Goal: Information Seeking & Learning: Learn about a topic

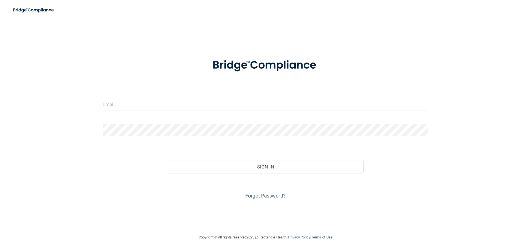
click at [156, 108] on input "email" at bounding box center [266, 104] width 326 height 12
type input "[EMAIL_ADDRESS][DOMAIN_NAME]"
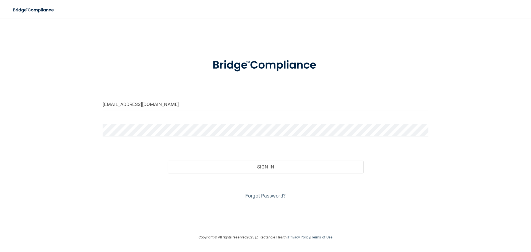
click at [168, 161] on button "Sign In" at bounding box center [266, 167] width 196 height 12
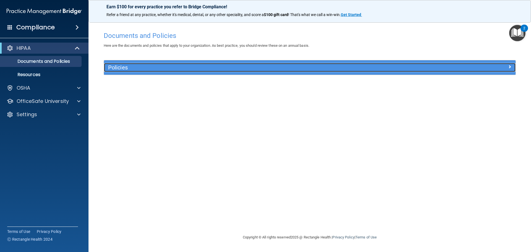
click at [510, 69] on span at bounding box center [509, 66] width 3 height 7
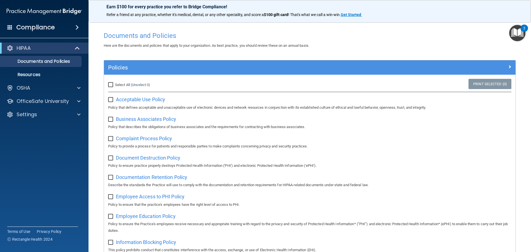
click at [113, 85] on input "Select All (Unselect 0) Unselect All" at bounding box center [111, 85] width 6 height 4
checkbox input "true"
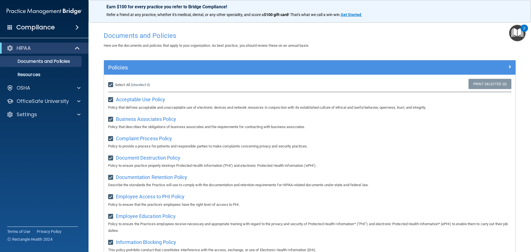
checkbox input "true"
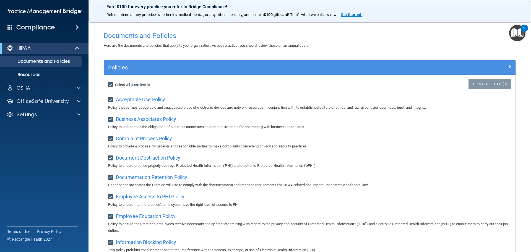
checkbox input "true"
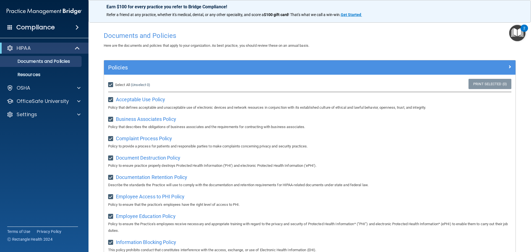
checkbox input "true"
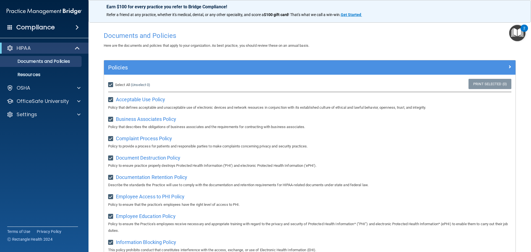
checkbox input "true"
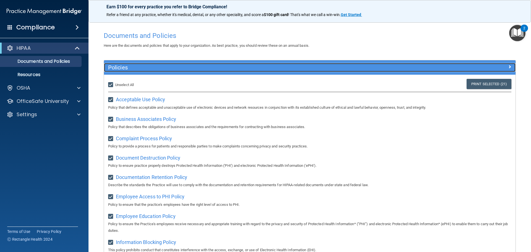
click at [501, 66] on div at bounding box center [464, 66] width 103 height 7
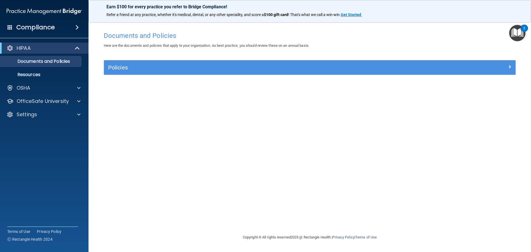
click at [66, 95] on div "HIPAA Documents and Policies Report an Incident Business Associates Emergency P…" at bounding box center [44, 82] width 89 height 84
click at [66, 87] on div "OSHA" at bounding box center [36, 88] width 69 height 7
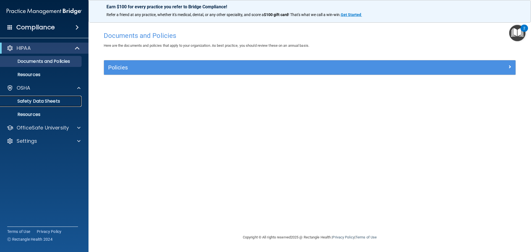
click at [46, 102] on p "Safety Data Sheets" at bounding box center [42, 102] width 76 height 6
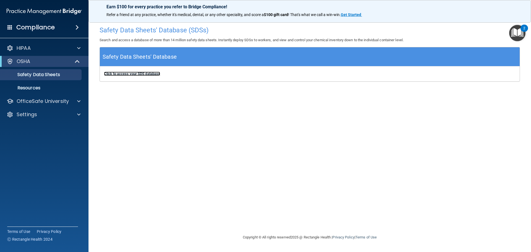
click at [133, 72] on b "Click to access your SDS database" at bounding box center [132, 74] width 56 height 4
click at [41, 87] on p "Resources" at bounding box center [42, 88] width 76 height 6
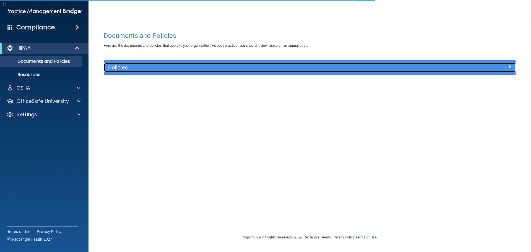
click at [225, 68] on h5 "Policies" at bounding box center [258, 67] width 300 height 6
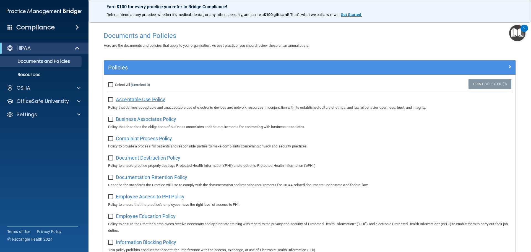
click at [133, 99] on span "Acceptable Use Policy" at bounding box center [140, 100] width 49 height 6
click at [79, 29] on span at bounding box center [77, 27] width 3 height 7
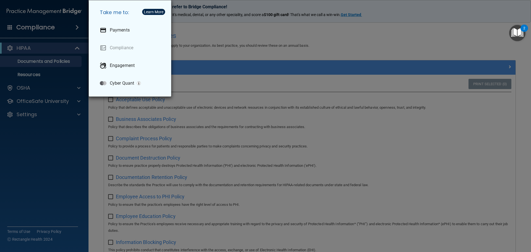
click at [37, 25] on div "Take me to: Payments Compliance Engagement Cyber Quant" at bounding box center [265, 126] width 531 height 252
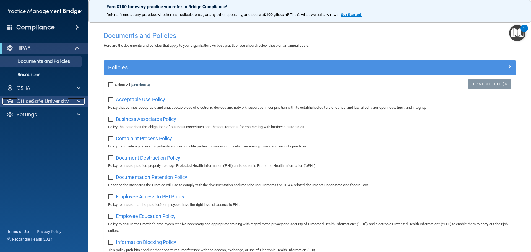
click at [42, 102] on p "OfficeSafe University" at bounding box center [43, 101] width 52 height 7
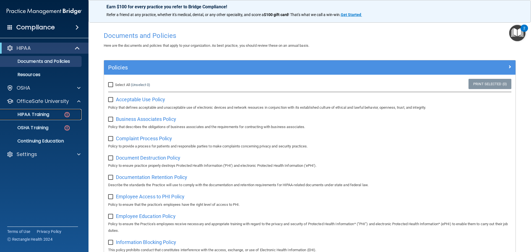
click at [49, 114] on p "HIPAA Training" at bounding box center [27, 115] width 46 height 6
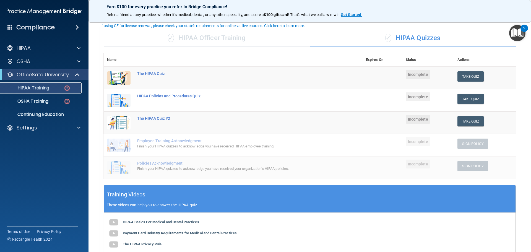
scroll to position [111, 0]
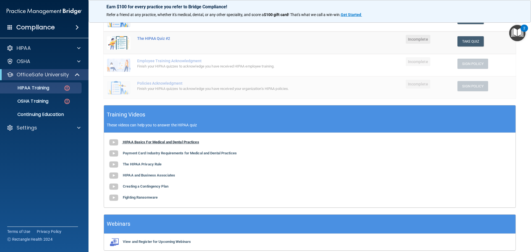
click at [133, 141] on b "HIPAA Basics For Medical and Dental Practices" at bounding box center [161, 142] width 76 height 4
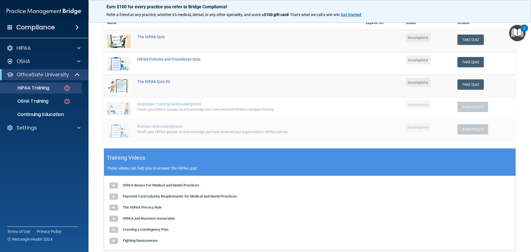
scroll to position [28, 0]
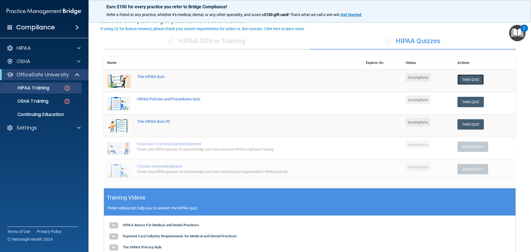
click at [462, 79] on button "Take Quiz" at bounding box center [471, 79] width 27 height 10
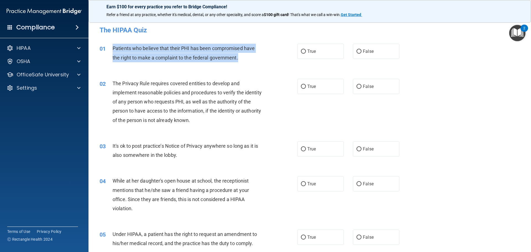
drag, startPoint x: 239, startPoint y: 58, endPoint x: 113, endPoint y: 45, distance: 127.4
click at [113, 45] on div "Patients who believe that their PHI has been compromised have the right to make…" at bounding box center [190, 53] width 155 height 18
copy span "Patients who believe that their PHI has been compromised have the right to make…"
click at [488, 104] on div "02 The Privacy Rule requires covered entities to develop and implement reasonab…" at bounding box center [309, 103] width 429 height 63
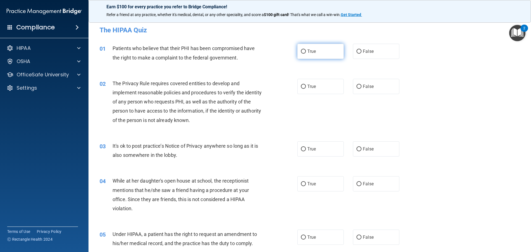
click at [301, 53] on input "True" at bounding box center [303, 52] width 5 height 4
radio input "true"
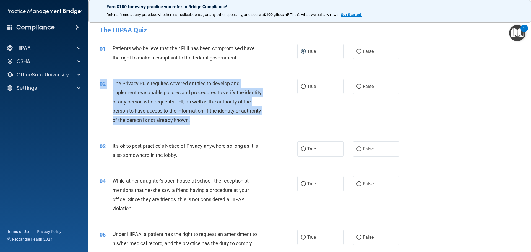
drag, startPoint x: 222, startPoint y: 127, endPoint x: 224, endPoint y: 121, distance: 5.5
click at [224, 121] on div "02 The Privacy Rule requires covered entities to develop and implement reasonab…" at bounding box center [309, 103] width 429 height 63
copy div "02 The Privacy Rule requires covered entities to develop and implement reasonab…"
drag, startPoint x: 507, startPoint y: 115, endPoint x: 499, endPoint y: 115, distance: 8.6
click at [507, 115] on div "02 The Privacy Rule requires covered entities to develop and implement reasonab…" at bounding box center [309, 103] width 429 height 63
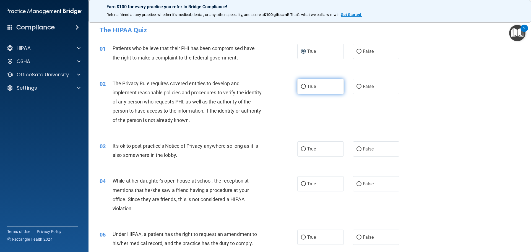
click at [330, 92] on label "True" at bounding box center [320, 86] width 46 height 15
click at [306, 89] on input "True" at bounding box center [303, 87] width 5 height 4
radio input "true"
drag, startPoint x: 171, startPoint y: 155, endPoint x: 176, endPoint y: 157, distance: 4.7
click at [172, 156] on span "It's ok to post practice’s Notice of Privacy anywhere so long as it is also som…" at bounding box center [186, 150] width 146 height 15
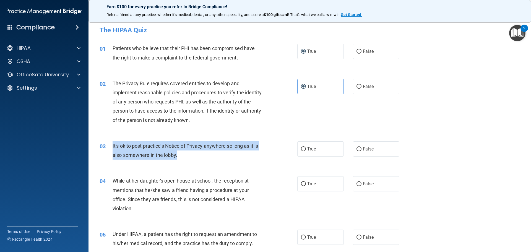
drag, startPoint x: 181, startPoint y: 157, endPoint x: 110, endPoint y: 143, distance: 72.2
click at [110, 143] on div "03 It's ok to post practice’s Notice of Privacy anywhere so long as it is also …" at bounding box center [198, 151] width 214 height 21
copy div "It's ok to post practice’s Notice of Privacy anywhere so long as it is also som…"
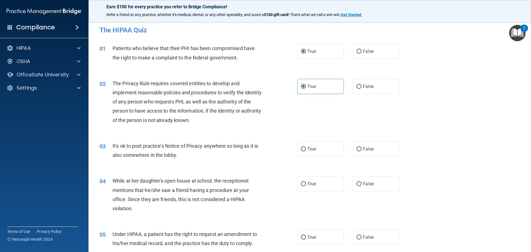
drag, startPoint x: 490, startPoint y: 155, endPoint x: 488, endPoint y: 152, distance: 3.7
click at [490, 155] on div "03 It's ok to post practice’s Notice of Privacy anywhere so long as it is also …" at bounding box center [309, 151] width 429 height 35
click at [379, 147] on label "False" at bounding box center [376, 148] width 46 height 15
click at [362, 147] on input "False" at bounding box center [359, 149] width 5 height 4
radio input "true"
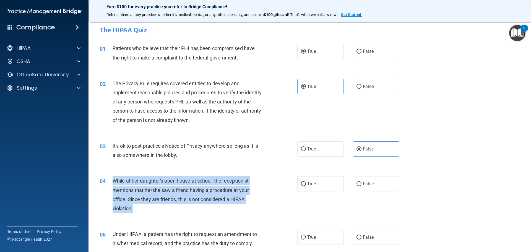
drag, startPoint x: 141, startPoint y: 214, endPoint x: 108, endPoint y: 178, distance: 48.4
click at [108, 178] on div "04 While at her daughter's open house at school, the receptionist mentions that…" at bounding box center [198, 196] width 214 height 40
copy div "While at her daughter's open house at school, the receptionist mentions that he…"
drag, startPoint x: 492, startPoint y: 119, endPoint x: 485, endPoint y: 120, distance: 6.4
click at [492, 119] on div "02 The Privacy Rule requires covered entities to develop and implement reasonab…" at bounding box center [309, 103] width 429 height 63
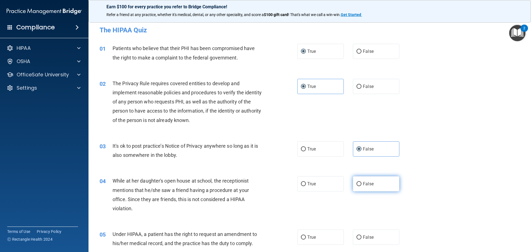
click at [364, 182] on span "False" at bounding box center [368, 183] width 11 height 5
click at [362, 182] on input "False" at bounding box center [359, 184] width 5 height 4
radio input "true"
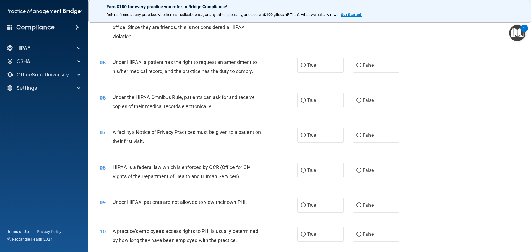
scroll to position [144, 0]
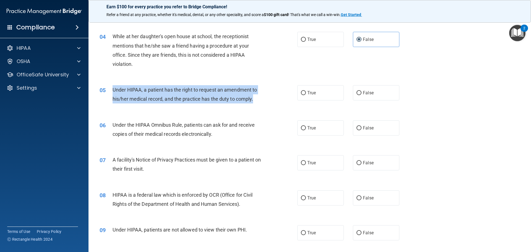
drag, startPoint x: 256, startPoint y: 100, endPoint x: 113, endPoint y: 90, distance: 143.6
click at [113, 90] on div "Under HIPAA, a patient has the right to request an amendment to his/her medical…" at bounding box center [190, 94] width 155 height 18
copy span "Under HIPAA, a patient has the right to request an amendment to his/her medical…"
click at [443, 126] on div "06 Under the HIPAA Omnibus Rule, patients can ask for and receive copies of the…" at bounding box center [309, 130] width 429 height 35
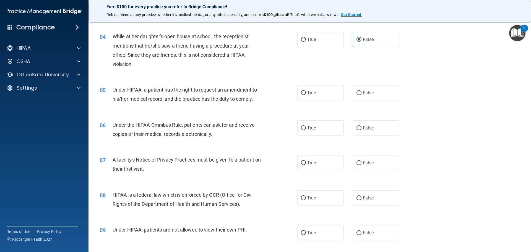
click at [469, 128] on div "06 Under the HIPAA Omnibus Rule, patients can ask for and receive copies of the…" at bounding box center [309, 130] width 429 height 35
click at [356, 98] on label "False" at bounding box center [376, 92] width 46 height 15
click at [357, 95] on input "False" at bounding box center [359, 93] width 5 height 4
radio input "true"
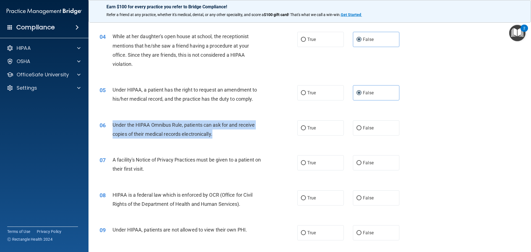
drag, startPoint x: 215, startPoint y: 135, endPoint x: 110, endPoint y: 127, distance: 105.2
click at [110, 127] on div "06 Under the HIPAA Omnibus Rule, patients can ask for and receive copies of the…" at bounding box center [198, 130] width 214 height 21
copy div "Under the HIPAA Omnibus Rule, patients can ask for and receive copies of their …"
click at [499, 99] on div "05 Under HIPAA, a patient has the right to request an amendment to his/her medi…" at bounding box center [309, 95] width 429 height 35
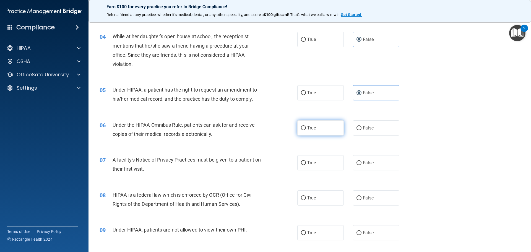
click at [326, 128] on label "True" at bounding box center [320, 127] width 46 height 15
click at [306, 128] on input "True" at bounding box center [303, 128] width 5 height 4
radio input "true"
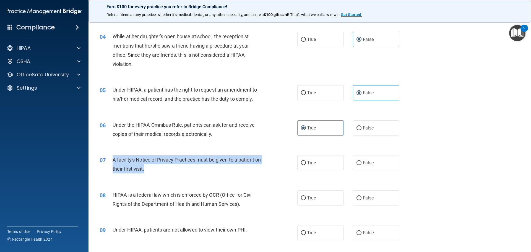
drag, startPoint x: 159, startPoint y: 173, endPoint x: 113, endPoint y: 157, distance: 49.4
click at [113, 157] on div "07 A facility's Notice of Privacy Practices must be given to a patient on their…" at bounding box center [198, 165] width 214 height 21
copy span "A facility's Notice of Privacy Practices must be given to a patient on their fi…"
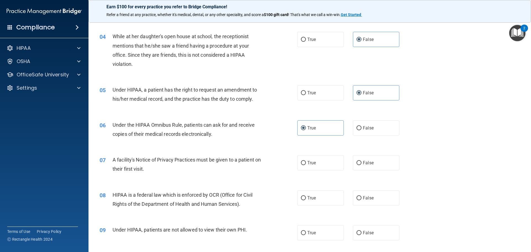
click at [446, 143] on div "06 Under the HIPAA Omnibus Rule, patients can ask for and receive copies of the…" at bounding box center [309, 130] width 429 height 35
click at [317, 161] on label "True" at bounding box center [320, 162] width 46 height 15
click at [306, 161] on input "True" at bounding box center [303, 163] width 5 height 4
radio input "true"
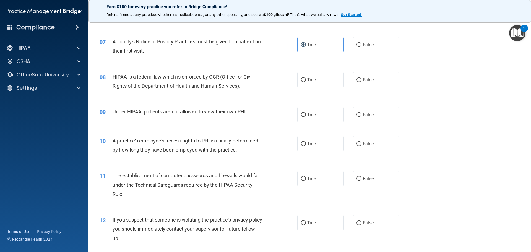
scroll to position [283, 0]
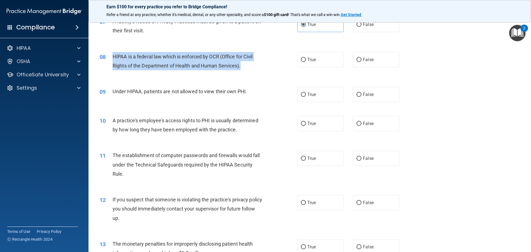
drag, startPoint x: 249, startPoint y: 70, endPoint x: 112, endPoint y: 58, distance: 138.3
click at [112, 58] on div "08 HIPAA is a federal law which is enforced by OCR (Office for Civil Rights of …" at bounding box center [198, 62] width 214 height 21
copy div "HIPAA is a federal law which is enforced by OCR (Office for Civil Rights of the…"
click at [451, 123] on div "10 A practice's employee's access rights to PHI is usually determined by how lo…" at bounding box center [309, 126] width 429 height 35
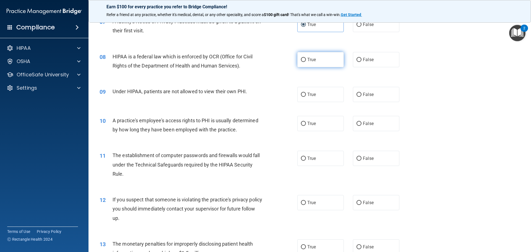
click at [322, 57] on label "True" at bounding box center [320, 59] width 46 height 15
click at [306, 58] on input "True" at bounding box center [303, 60] width 5 height 4
radio input "true"
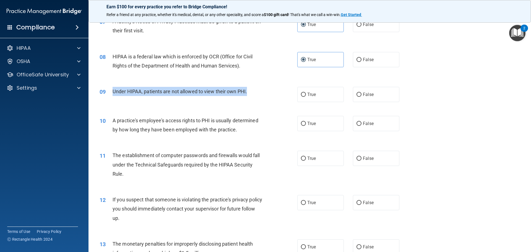
drag, startPoint x: 258, startPoint y: 93, endPoint x: 113, endPoint y: 92, distance: 145.0
click at [113, 92] on div "Under HIPAA, patients are not allowed to view their own PHI." at bounding box center [190, 91] width 155 height 9
copy span "Under HIPAA, patients are not allowed to view their own PHI."
click at [445, 119] on div "10 A practice's employee's access rights to PHI is usually determined by how lo…" at bounding box center [309, 126] width 429 height 35
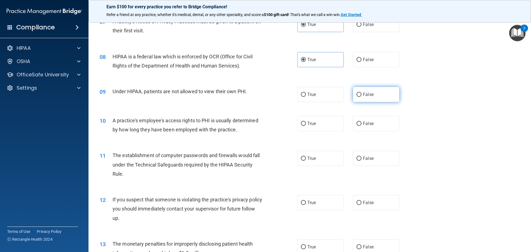
click at [360, 97] on label "False" at bounding box center [376, 94] width 46 height 15
click at [360, 97] on input "False" at bounding box center [359, 95] width 5 height 4
radio input "true"
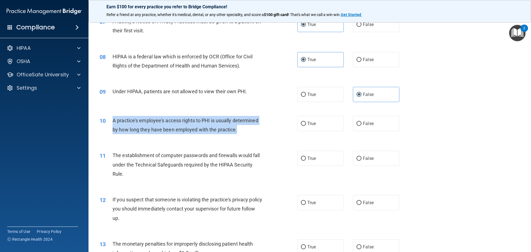
drag, startPoint x: 240, startPoint y: 129, endPoint x: 113, endPoint y: 123, distance: 127.7
click at [113, 123] on div "A practice's employee's access rights to PHI is usually determined by how long …" at bounding box center [190, 125] width 155 height 18
copy span "A practice's employee's access rights to PHI is usually determined by how long …"
click at [525, 125] on main "- The HIPAA Quiz This quiz doesn’t expire until . Are you sure you want to take…" at bounding box center [310, 135] width 443 height 234
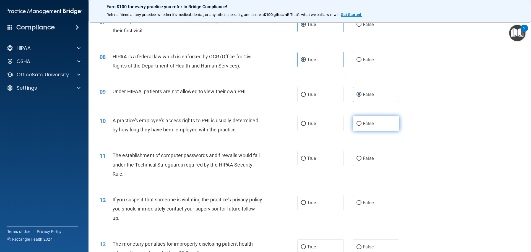
click at [353, 124] on label "False" at bounding box center [376, 123] width 46 height 15
click at [357, 124] on input "False" at bounding box center [359, 124] width 5 height 4
radio input "true"
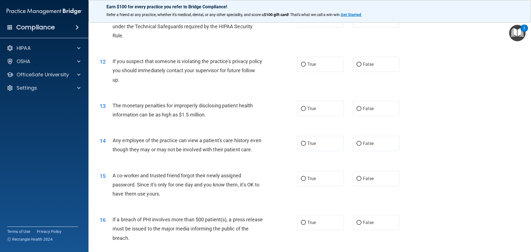
scroll to position [393, 0]
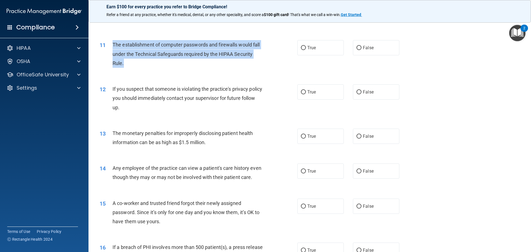
drag, startPoint x: 133, startPoint y: 64, endPoint x: 113, endPoint y: 45, distance: 27.4
click at [113, 45] on div "The establishment of computer passwords and firewalls would fall under the Tech…" at bounding box center [190, 54] width 155 height 28
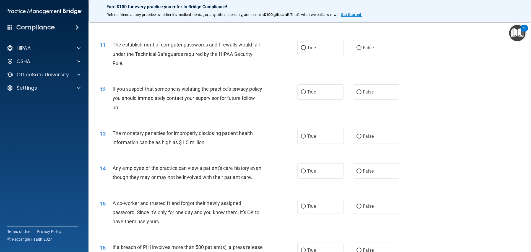
click at [453, 124] on div "13 The monetary penalties for improperly disclosing patient health information …" at bounding box center [309, 139] width 429 height 35
click at [319, 55] on label "True" at bounding box center [320, 47] width 46 height 15
click at [306, 50] on input "True" at bounding box center [303, 48] width 5 height 4
radio input "true"
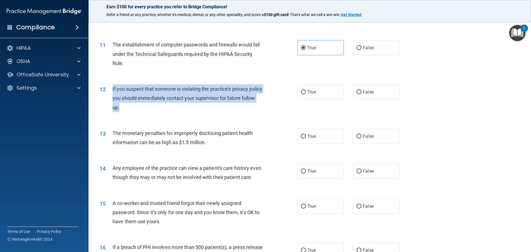
drag, startPoint x: 135, startPoint y: 105, endPoint x: 112, endPoint y: 87, distance: 29.4
click at [112, 87] on div "12 If you suspect that someone is violating the practice's privacy policy you s…" at bounding box center [198, 99] width 214 height 30
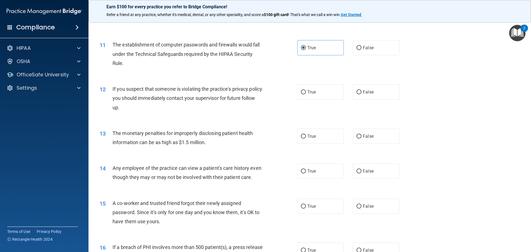
click at [468, 146] on div "13 The monetary penalties for improperly disclosing patient health information …" at bounding box center [309, 139] width 429 height 35
click at [314, 88] on label "True" at bounding box center [320, 91] width 46 height 15
click at [306, 90] on input "True" at bounding box center [303, 92] width 5 height 4
radio input "true"
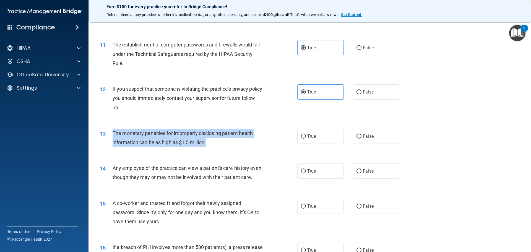
drag, startPoint x: 211, startPoint y: 144, endPoint x: 106, endPoint y: 129, distance: 105.6
click at [106, 129] on div "13 The monetary penalties for improperly disclosing patient health information …" at bounding box center [198, 139] width 214 height 21
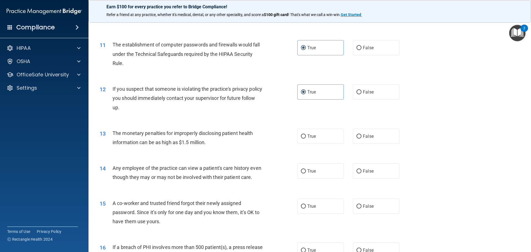
click at [511, 150] on div "13 The monetary penalties for improperly disclosing patient health information …" at bounding box center [309, 139] width 429 height 35
click at [322, 144] on div "13 The monetary penalties for improperly disclosing patient health information …" at bounding box center [309, 139] width 429 height 35
click at [317, 137] on label "True" at bounding box center [320, 136] width 46 height 15
click at [306, 137] on input "True" at bounding box center [303, 136] width 5 height 4
radio input "true"
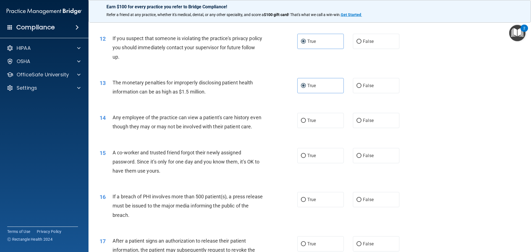
scroll to position [504, 0]
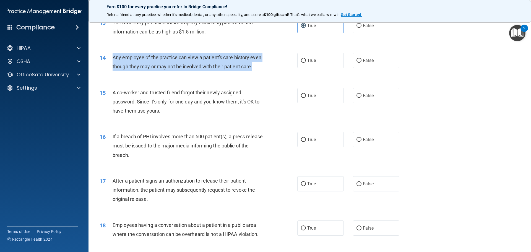
drag, startPoint x: 124, startPoint y: 77, endPoint x: 112, endPoint y: 57, distance: 23.1
click at [112, 57] on div "14 Any employee of the practice can view a patient's care history even though t…" at bounding box center [198, 63] width 214 height 21
drag, startPoint x: 478, startPoint y: 94, endPoint x: 431, endPoint y: 105, distance: 48.2
click at [478, 94] on div "15 A co-worker and trusted friend forgot their newly assigned password. Since i…" at bounding box center [309, 103] width 429 height 44
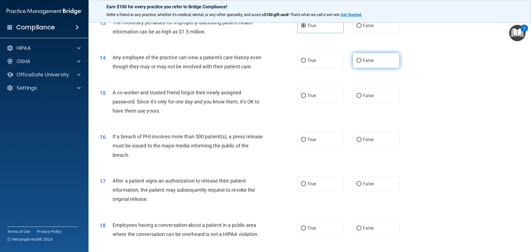
click at [382, 61] on label "False" at bounding box center [376, 60] width 46 height 15
click at [362, 61] on input "False" at bounding box center [359, 61] width 5 height 4
radio input "true"
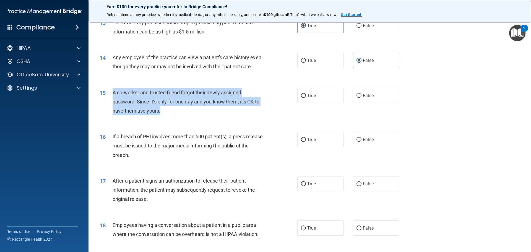
drag, startPoint x: 166, startPoint y: 119, endPoint x: 111, endPoint y: 102, distance: 57.7
click at [111, 102] on div "15 A co-worker and trusted friend forgot their newly assigned password. Since i…" at bounding box center [198, 103] width 214 height 30
click at [477, 91] on div "15 A co-worker and trusted friend forgot their newly assigned password. Since i…" at bounding box center [309, 103] width 429 height 44
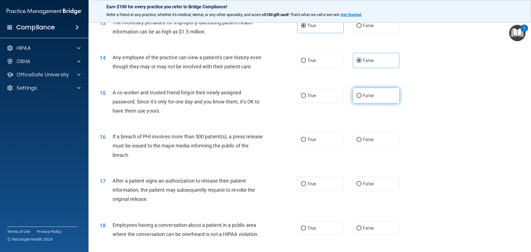
click at [360, 103] on label "False" at bounding box center [376, 95] width 46 height 15
click at [360, 98] on input "False" at bounding box center [359, 96] width 5 height 4
radio input "true"
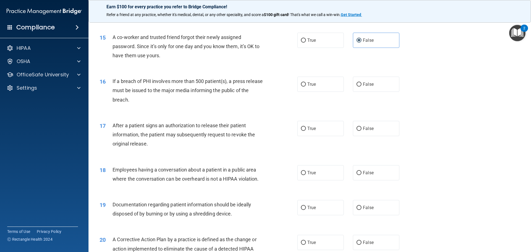
scroll to position [587, 0]
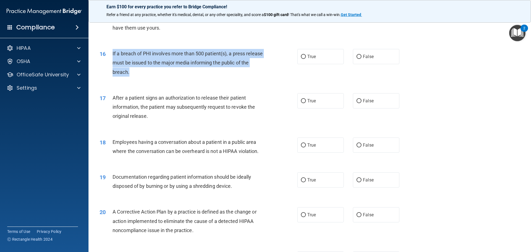
drag, startPoint x: 157, startPoint y: 82, endPoint x: 112, endPoint y: 66, distance: 48.1
click at [113, 66] on div "If a breach of PHI involves more than 500 patient(s), a press release must be i…" at bounding box center [190, 63] width 155 height 28
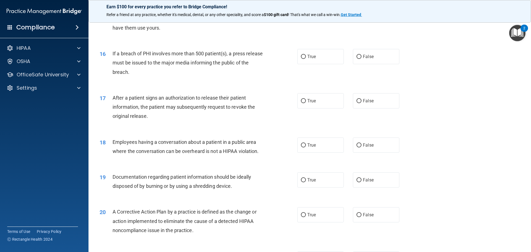
click at [499, 118] on div "17 After a patient signs an authorization to release their patient information,…" at bounding box center [309, 108] width 429 height 44
click at [306, 64] on label "True" at bounding box center [320, 56] width 46 height 15
click at [306, 59] on input "True" at bounding box center [303, 57] width 5 height 4
radio input "true"
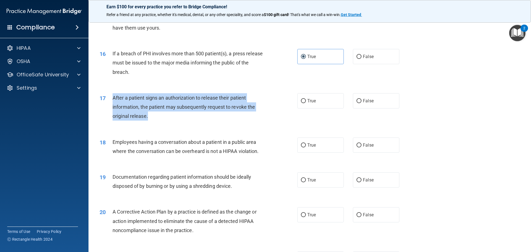
drag, startPoint x: 160, startPoint y: 126, endPoint x: 110, endPoint y: 103, distance: 54.7
click at [110, 103] on div "17 After a patient signs an authorization to release their patient information,…" at bounding box center [198, 108] width 214 height 30
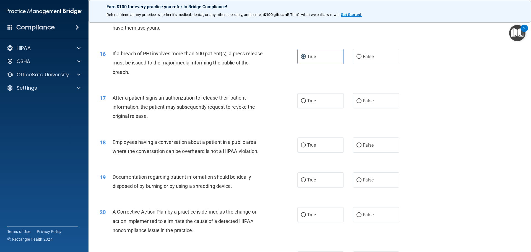
click at [491, 127] on div "17 After a patient signs an authorization to release their patient information,…" at bounding box center [309, 108] width 429 height 44
click at [308, 103] on span "True" at bounding box center [311, 100] width 9 height 5
click at [306, 103] on input "True" at bounding box center [303, 101] width 5 height 4
radio input "true"
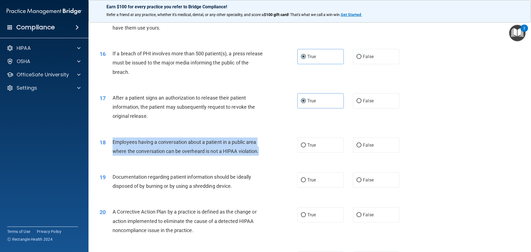
drag, startPoint x: 261, startPoint y: 162, endPoint x: 111, endPoint y: 149, distance: 151.0
click at [111, 149] on div "18 Employees having a conversation about a patient in a public area where the c…" at bounding box center [198, 148] width 214 height 21
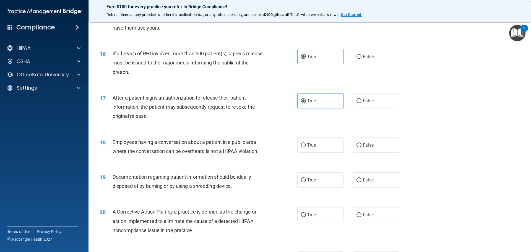
click at [477, 155] on div "18 Employees having a conversation about a patient in a public area where the c…" at bounding box center [309, 148] width 429 height 35
click at [357, 151] on label "False" at bounding box center [376, 145] width 46 height 15
click at [357, 147] on input "False" at bounding box center [359, 145] width 5 height 4
radio input "true"
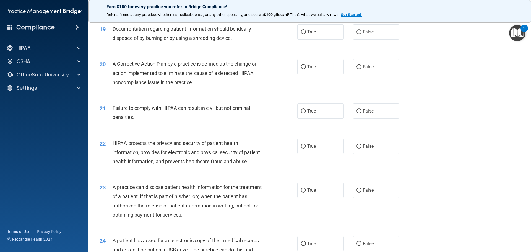
scroll to position [725, 0]
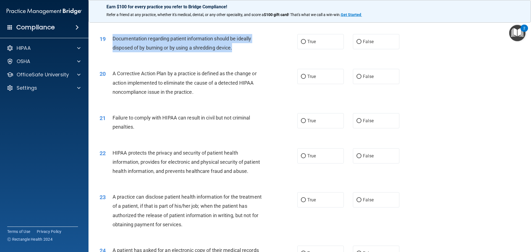
drag, startPoint x: 242, startPoint y: 59, endPoint x: 112, endPoint y: 52, distance: 129.7
click at [112, 52] on div "19 Documentation regarding patient information should be ideally disposed of by…" at bounding box center [198, 44] width 214 height 21
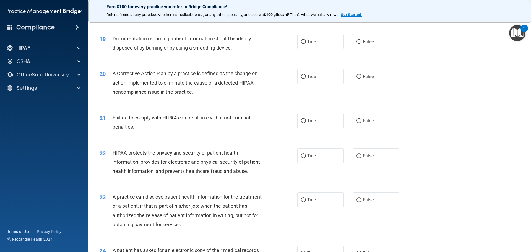
click at [461, 106] on div "20 A Corrective Action Plan by a practice is defined as the change or action im…" at bounding box center [309, 84] width 429 height 44
click at [310, 44] on span "True" at bounding box center [311, 41] width 9 height 5
click at [306, 44] on input "True" at bounding box center [303, 42] width 5 height 4
radio input "true"
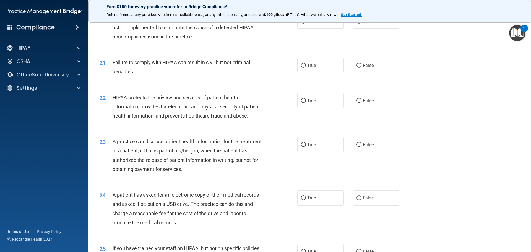
scroll to position [753, 0]
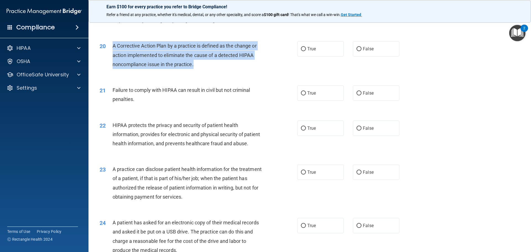
drag, startPoint x: 204, startPoint y: 78, endPoint x: 113, endPoint y: 56, distance: 94.0
click at [113, 56] on div "A Corrective Action Plan by a practice is defined as the change or action imple…" at bounding box center [190, 55] width 155 height 28
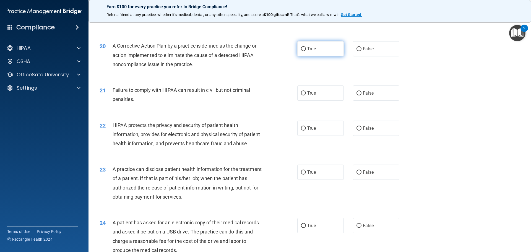
click at [314, 54] on label "True" at bounding box center [320, 48] width 46 height 15
click at [306, 51] on input "True" at bounding box center [303, 49] width 5 height 4
radio input "true"
drag, startPoint x: 119, startPoint y: 111, endPoint x: 125, endPoint y: 110, distance: 5.5
click at [123, 102] on span "Failure to comply with HIPAA can result in civil but not criminal penalties." at bounding box center [182, 94] width 138 height 15
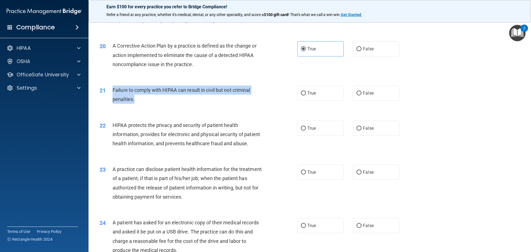
drag, startPoint x: 146, startPoint y: 109, endPoint x: 111, endPoint y: 99, distance: 36.4
click at [111, 99] on div "21 Failure to comply with HIPAA can result in civil but not criminal penalties." at bounding box center [198, 95] width 214 height 21
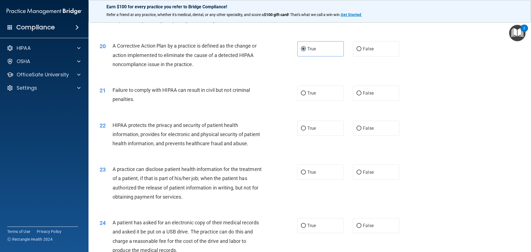
click at [516, 144] on div "22 HIPAA protects the privacy and security of patient health information, provi…" at bounding box center [309, 136] width 429 height 44
click at [372, 101] on label "False" at bounding box center [376, 92] width 46 height 15
click at [362, 95] on input "False" at bounding box center [359, 93] width 5 height 4
radio input "true"
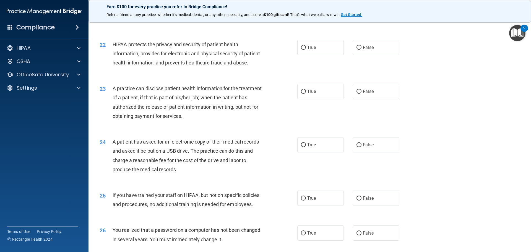
scroll to position [836, 0]
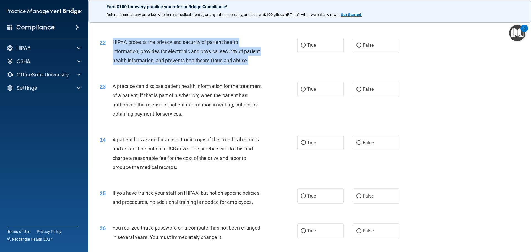
drag, startPoint x: 149, startPoint y: 78, endPoint x: 110, endPoint y: 54, distance: 45.5
click at [110, 54] on div "22 HIPAA protects the privacy and security of patient health information, provi…" at bounding box center [198, 53] width 214 height 30
click at [312, 50] on label "True" at bounding box center [320, 45] width 46 height 15
click at [306, 48] on input "True" at bounding box center [303, 45] width 5 height 4
radio input "true"
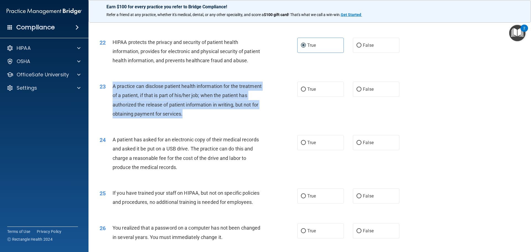
drag, startPoint x: 210, startPoint y: 131, endPoint x: 112, endPoint y: 108, distance: 100.2
click at [113, 108] on div "A practice can disclose patient health information for the treatment of a patie…" at bounding box center [190, 100] width 155 height 37
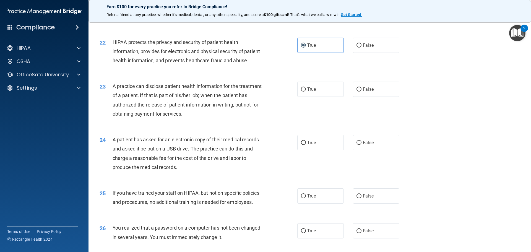
click at [494, 112] on div "23 A practice can disclose patient health information for the treatment of a pa…" at bounding box center [309, 101] width 429 height 53
click at [335, 97] on label "True" at bounding box center [320, 89] width 46 height 15
click at [306, 92] on input "True" at bounding box center [303, 89] width 5 height 4
radio input "true"
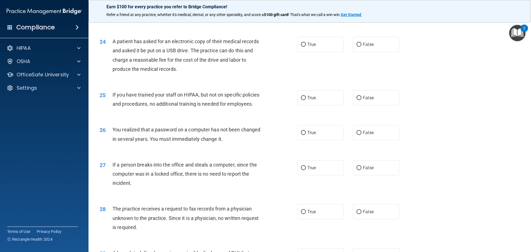
scroll to position [947, 0]
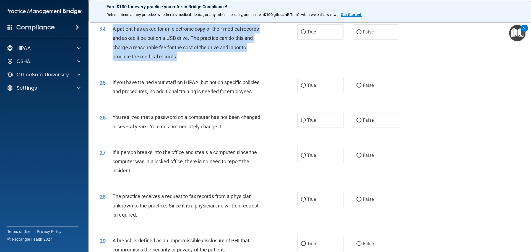
drag, startPoint x: 181, startPoint y: 78, endPoint x: 113, endPoint y: 44, distance: 76.0
click at [113, 44] on div "A patient has asked for an electronic copy of their medical records and asked i…" at bounding box center [190, 42] width 155 height 37
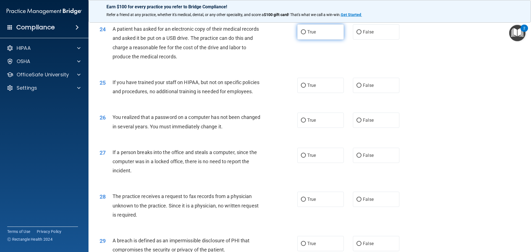
click at [326, 40] on label "True" at bounding box center [320, 31] width 46 height 15
click at [306, 34] on input "True" at bounding box center [303, 32] width 5 height 4
radio input "true"
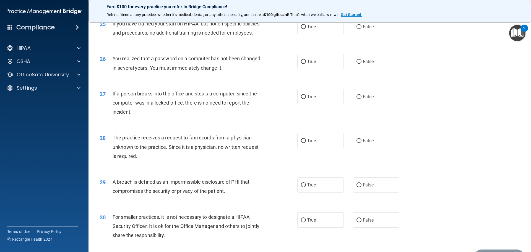
scroll to position [1002, 0]
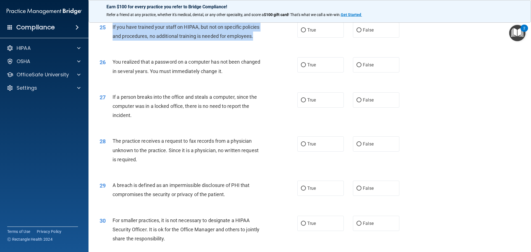
drag, startPoint x: 257, startPoint y: 58, endPoint x: 112, endPoint y: 43, distance: 146.0
click at [112, 43] on div "25 If you have trained your staff on HIPAA, but not on specific policies and pr…" at bounding box center [198, 32] width 214 height 21
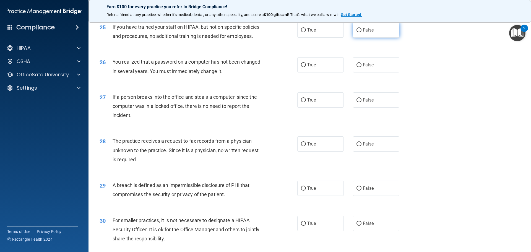
click at [362, 38] on label "False" at bounding box center [376, 29] width 46 height 15
click at [362, 32] on input "False" at bounding box center [359, 30] width 5 height 4
radio input "true"
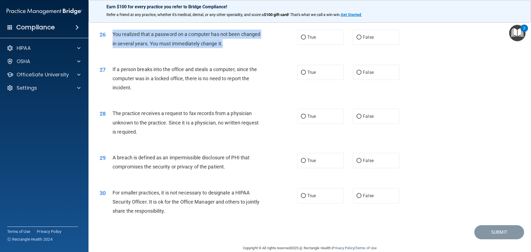
drag, startPoint x: 224, startPoint y: 61, endPoint x: 114, endPoint y: 55, distance: 110.8
click at [114, 48] on div "You realized that a password on a computer has not been changed in several year…" at bounding box center [190, 39] width 155 height 18
click at [466, 92] on div "27 If a person breaks into the office and steals a computer, since the computer…" at bounding box center [309, 80] width 429 height 44
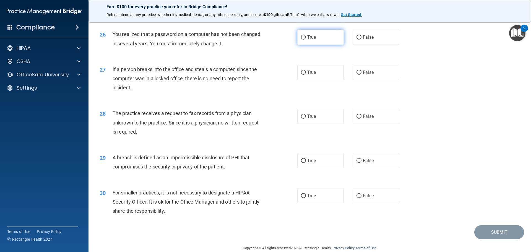
click at [311, 40] on span "True" at bounding box center [311, 37] width 9 height 5
click at [306, 40] on input "True" at bounding box center [303, 37] width 5 height 4
radio input "true"
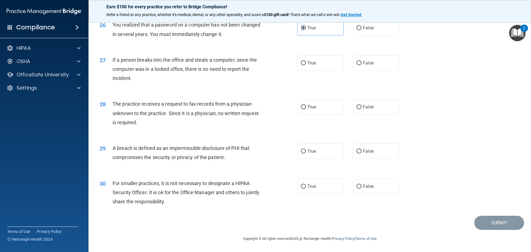
scroll to position [1057, 0]
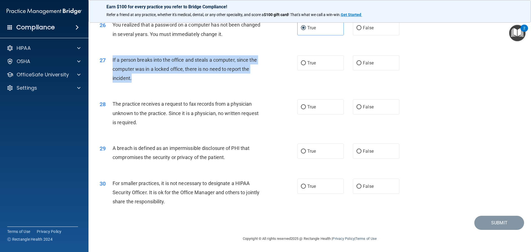
drag, startPoint x: 134, startPoint y: 81, endPoint x: 111, endPoint y: 61, distance: 29.9
click at [111, 61] on div "27 If a person breaks into the office and steals a computer, since the computer…" at bounding box center [198, 70] width 214 height 30
click at [517, 121] on div "28 The practice receives a request to fax records from a physician unknown to t…" at bounding box center [309, 114] width 429 height 44
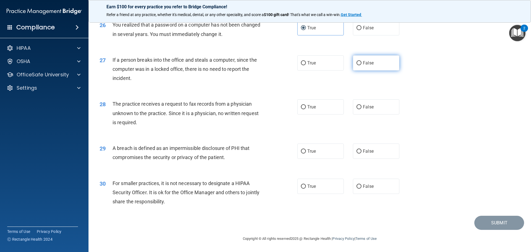
click at [376, 66] on label "False" at bounding box center [376, 62] width 46 height 15
click at [362, 65] on input "False" at bounding box center [359, 63] width 5 height 4
radio input "true"
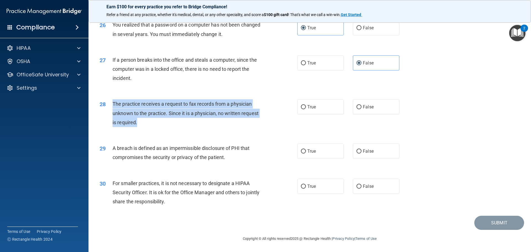
drag, startPoint x: 139, startPoint y: 127, endPoint x: 111, endPoint y: 102, distance: 37.5
click at [111, 102] on div "28 The practice receives a request to fax records from a physician unknown to t…" at bounding box center [198, 114] width 214 height 30
click at [455, 122] on div "28 The practice receives a request to fax records from a physician unknown to t…" at bounding box center [309, 114] width 429 height 44
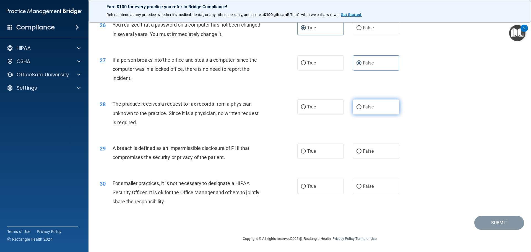
click at [368, 112] on label "False" at bounding box center [376, 106] width 46 height 15
click at [362, 109] on input "False" at bounding box center [359, 107] width 5 height 4
radio input "true"
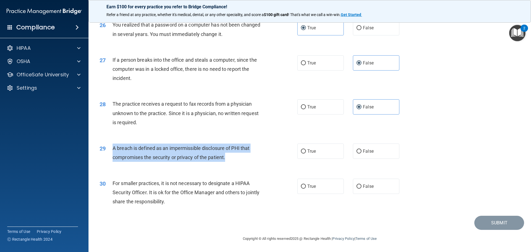
drag, startPoint x: 231, startPoint y: 159, endPoint x: 111, endPoint y: 151, distance: 120.0
click at [111, 151] on div "29 A breach is defined as an impermissible disclosure of PHI that compromises t…" at bounding box center [198, 154] width 214 height 21
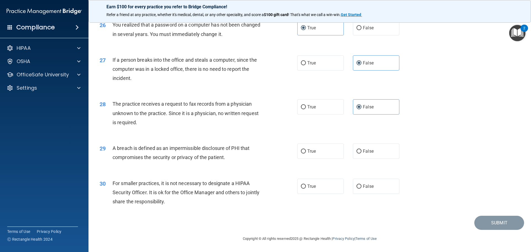
click at [478, 125] on div "28 The practice receives a request to fax records from a physician unknown to t…" at bounding box center [309, 114] width 429 height 44
click at [301, 155] on label "True" at bounding box center [320, 151] width 46 height 15
click at [301, 154] on input "True" at bounding box center [303, 151] width 5 height 4
radio input "true"
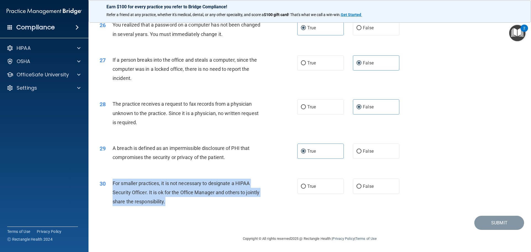
drag, startPoint x: 182, startPoint y: 204, endPoint x: 111, endPoint y: 180, distance: 74.6
click at [111, 180] on div "30 For smaller practices, it is not necessary to designate a HIPAA Security Off…" at bounding box center [198, 194] width 214 height 30
drag, startPoint x: 440, startPoint y: 128, endPoint x: 369, endPoint y: 189, distance: 94.2
click at [440, 128] on div "28 The practice receives a request to fax records from a physician unknown to t…" at bounding box center [309, 114] width 429 height 44
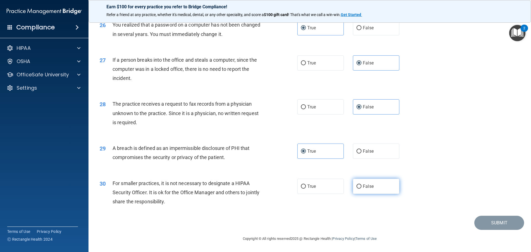
click at [362, 194] on label "False" at bounding box center [376, 186] width 46 height 15
click at [362, 189] on input "False" at bounding box center [359, 187] width 5 height 4
radio input "true"
click at [488, 221] on button "Submit" at bounding box center [500, 223] width 50 height 14
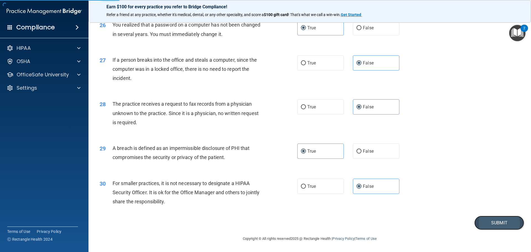
click at [485, 224] on button "Submit" at bounding box center [500, 223] width 50 height 14
click at [498, 219] on button "Submit" at bounding box center [500, 223] width 50 height 14
click at [498, 225] on button "Submit" at bounding box center [500, 223] width 50 height 14
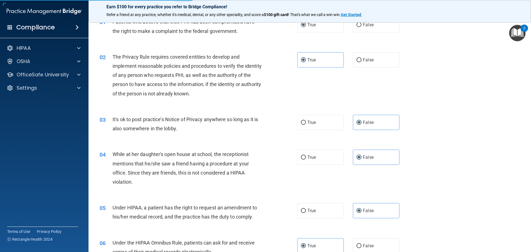
scroll to position [0, 0]
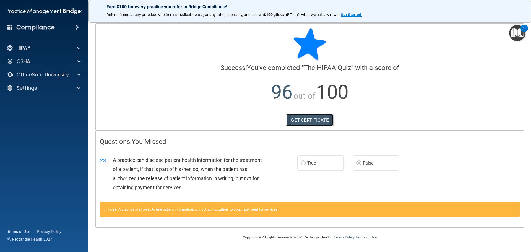
click at [320, 118] on link "GET CERTIFICATE" at bounding box center [309, 120] width 47 height 12
click at [45, 77] on p "OfficeSafe University" at bounding box center [43, 74] width 52 height 7
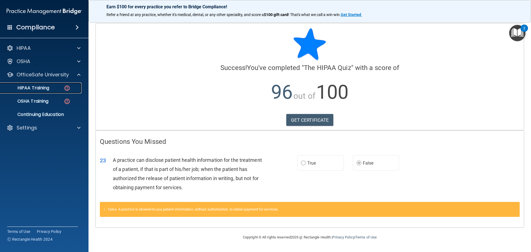
click at [40, 84] on link "HIPAA Training" at bounding box center [37, 87] width 87 height 11
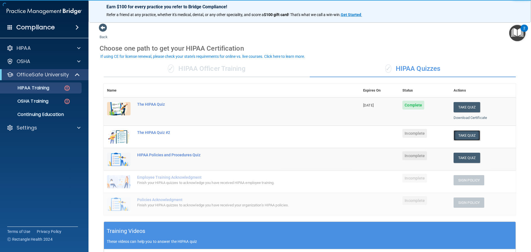
click at [467, 139] on button "Take Quiz" at bounding box center [467, 135] width 27 height 10
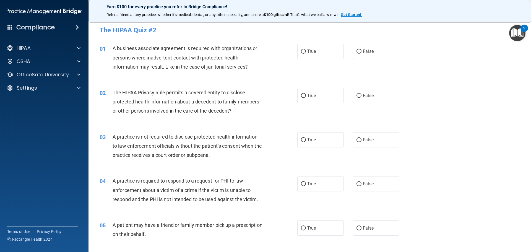
click at [477, 76] on div "01 A business associate agreement is required with organizations or persons whe…" at bounding box center [309, 59] width 429 height 44
